Goal: Transaction & Acquisition: Purchase product/service

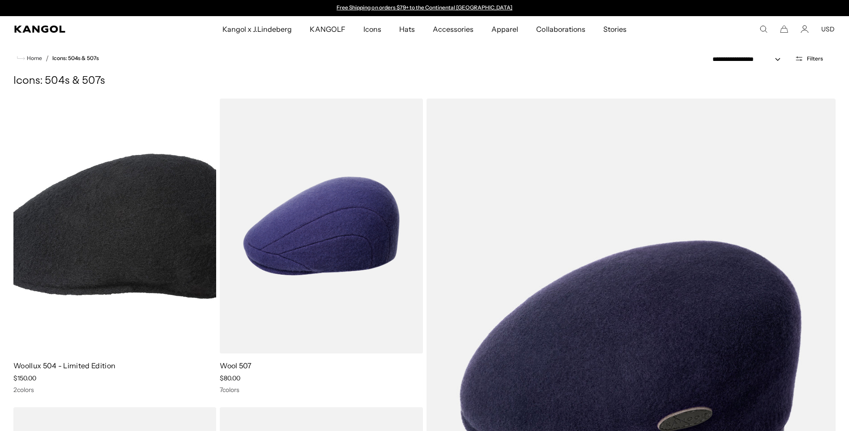
select select "******"
click at [828, 27] on button "USD" at bounding box center [828, 29] width 13 height 8
click at [732, 40] on comp-header "Kangol x J.Lindeberg Kangol x J.Lindeberg Men's Shop All Headwear Tops Outerwea…" at bounding box center [424, 29] width 849 height 26
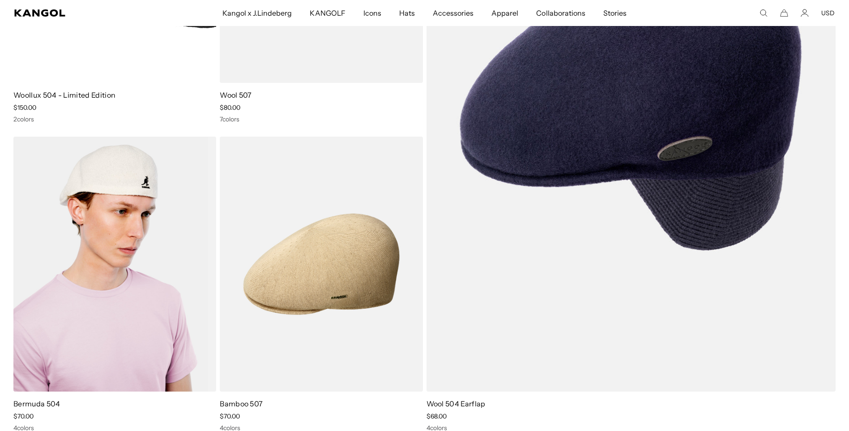
scroll to position [358, 0]
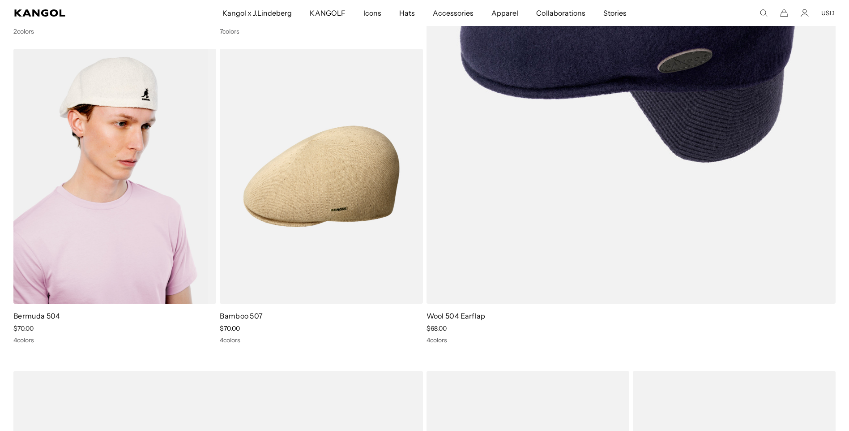
click at [140, 187] on img at bounding box center [114, 176] width 203 height 255
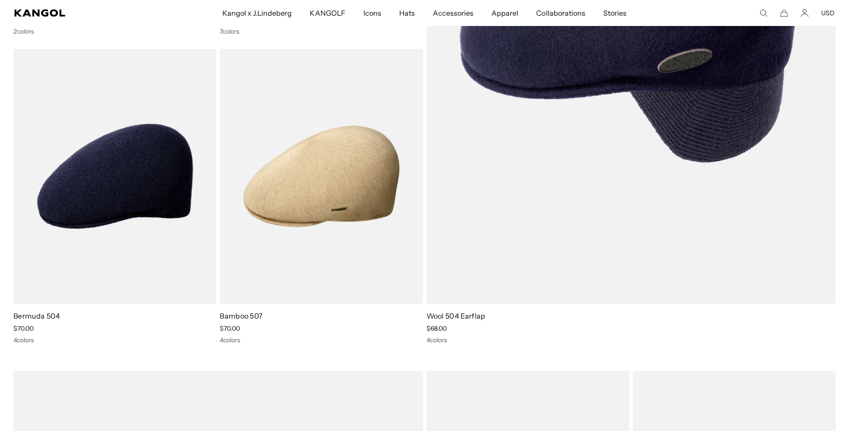
scroll to position [0, 0]
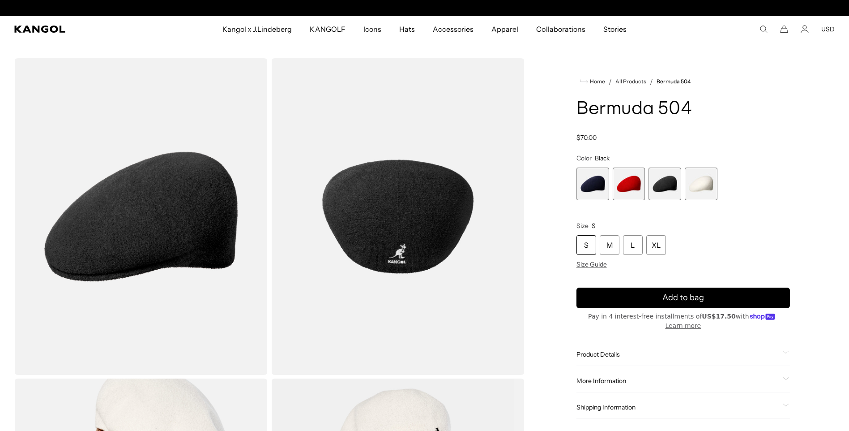
scroll to position [0, 184]
click at [701, 184] on span "4 of 4" at bounding box center [701, 183] width 33 height 33
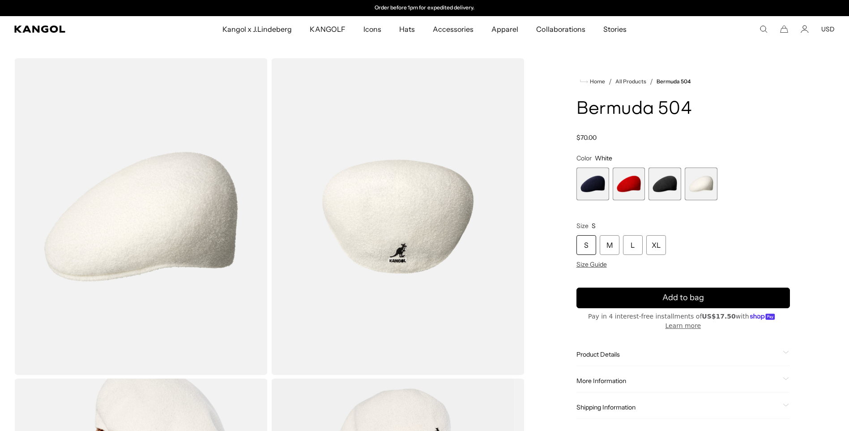
click at [619, 177] on span "2 of 4" at bounding box center [629, 183] width 33 height 33
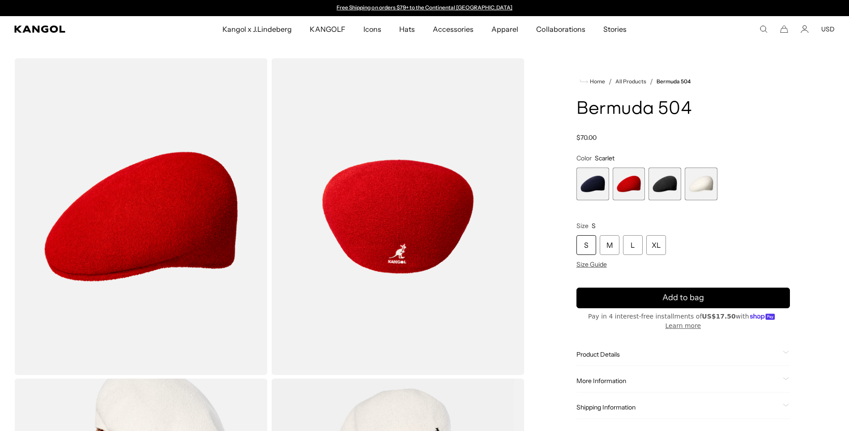
click at [667, 182] on span "3 of 4" at bounding box center [665, 183] width 33 height 33
click at [663, 179] on span "3 of 4" at bounding box center [665, 183] width 33 height 33
click at [678, 187] on span "3 of 4" at bounding box center [665, 183] width 33 height 33
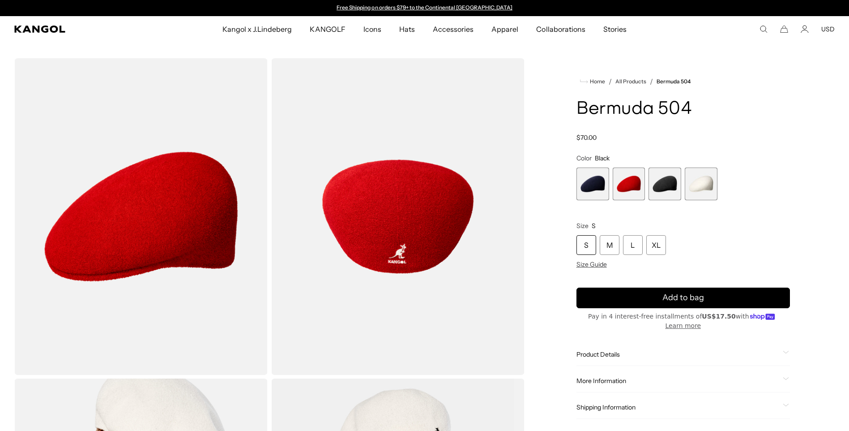
click at [590, 192] on span "1 of 4" at bounding box center [593, 183] width 33 height 33
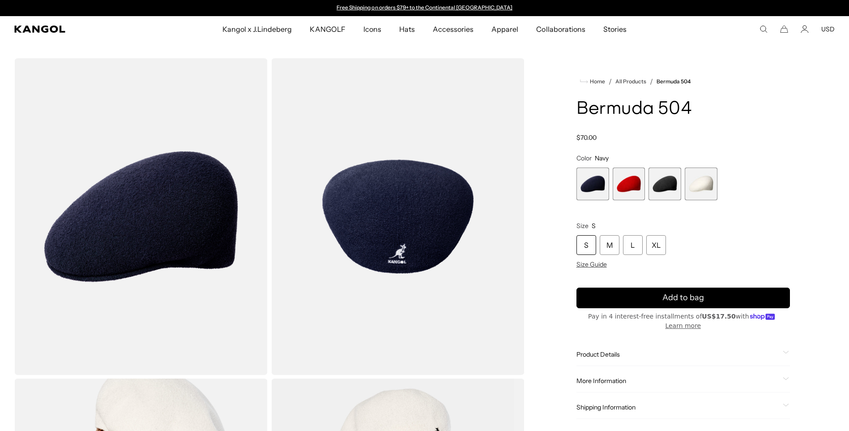
click at [681, 178] on span "3 of 4" at bounding box center [665, 183] width 33 height 33
click at [669, 180] on span "3 of 4" at bounding box center [665, 183] width 33 height 33
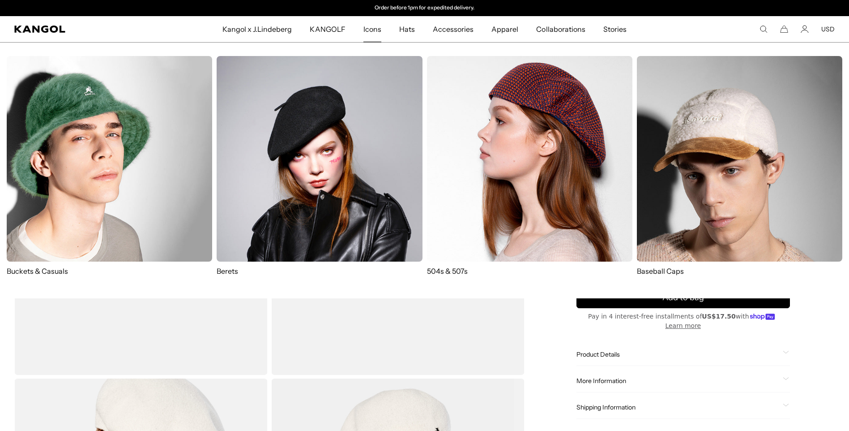
click at [37, 203] on img at bounding box center [110, 159] width 206 height 206
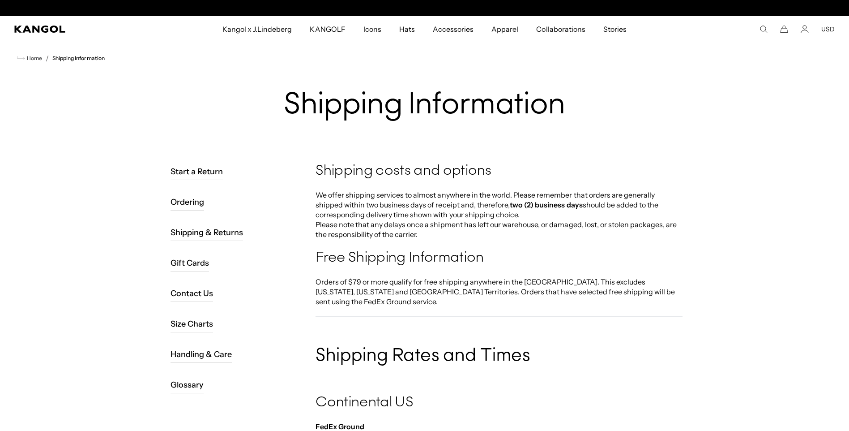
scroll to position [0, 184]
